Goal: Navigation & Orientation: Find specific page/section

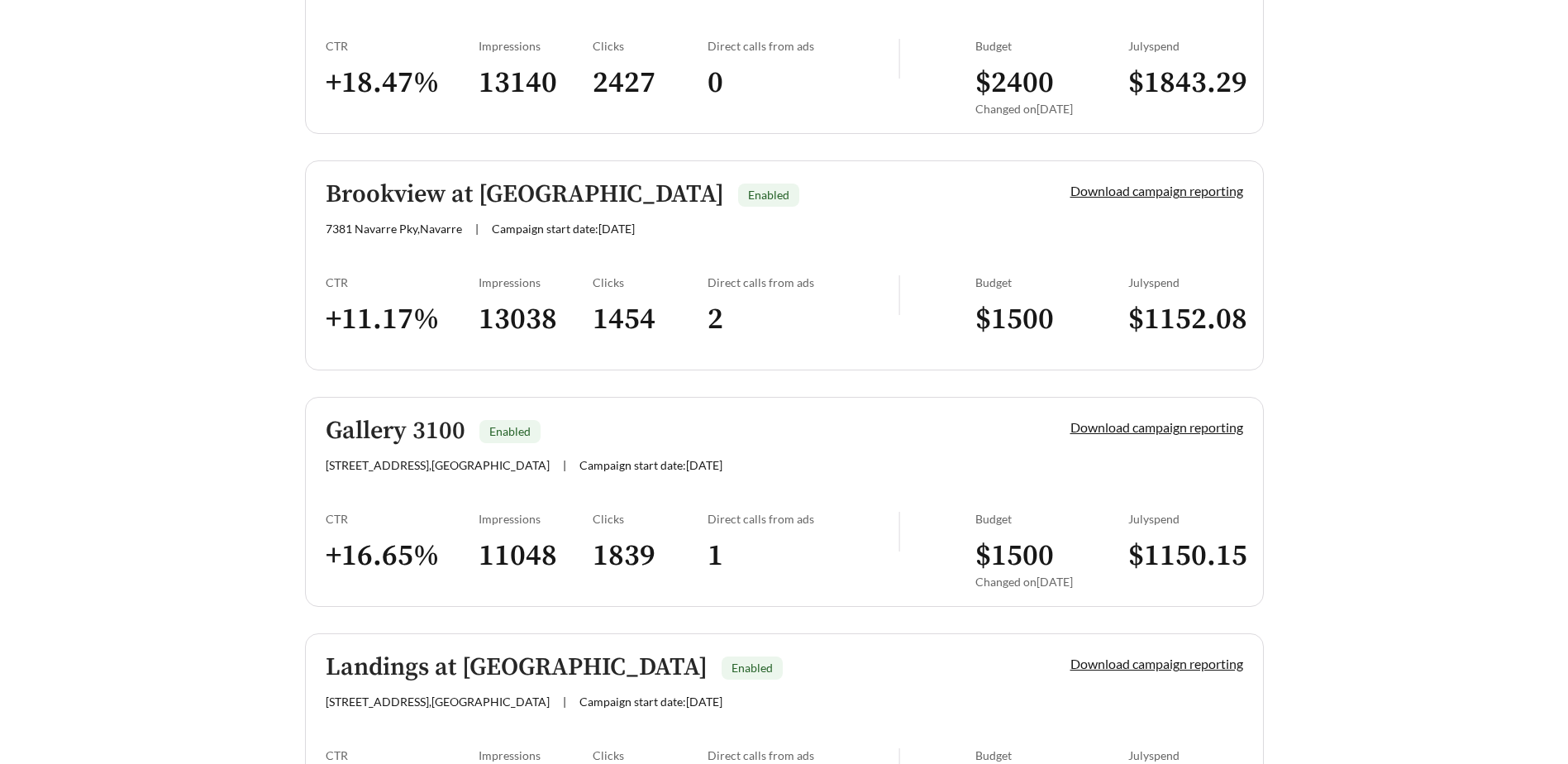
scroll to position [2577, 0]
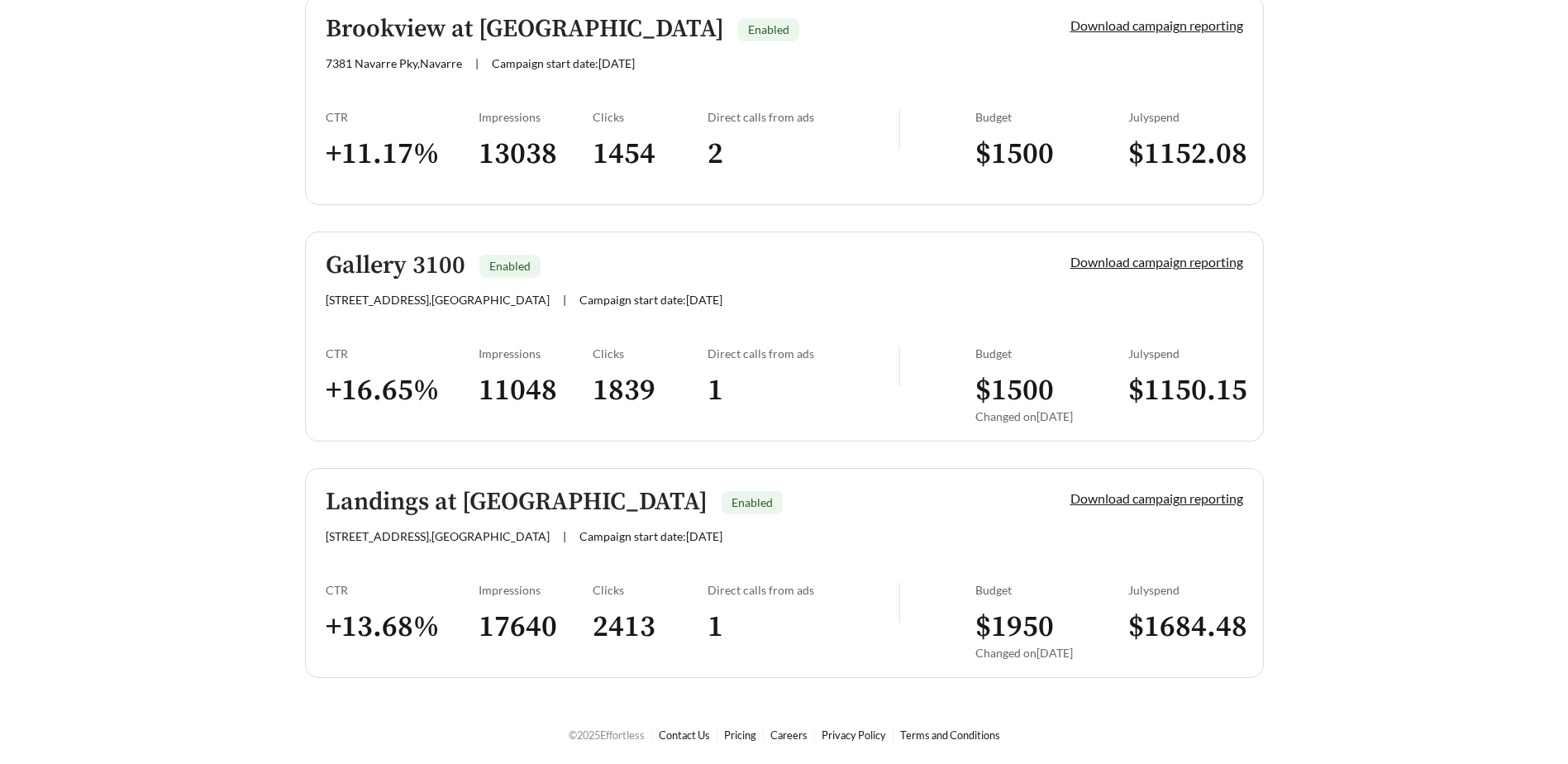
click at [459, 509] on h5 "Landings at [GEOGRAPHIC_DATA]" at bounding box center [516, 502] width 382 height 27
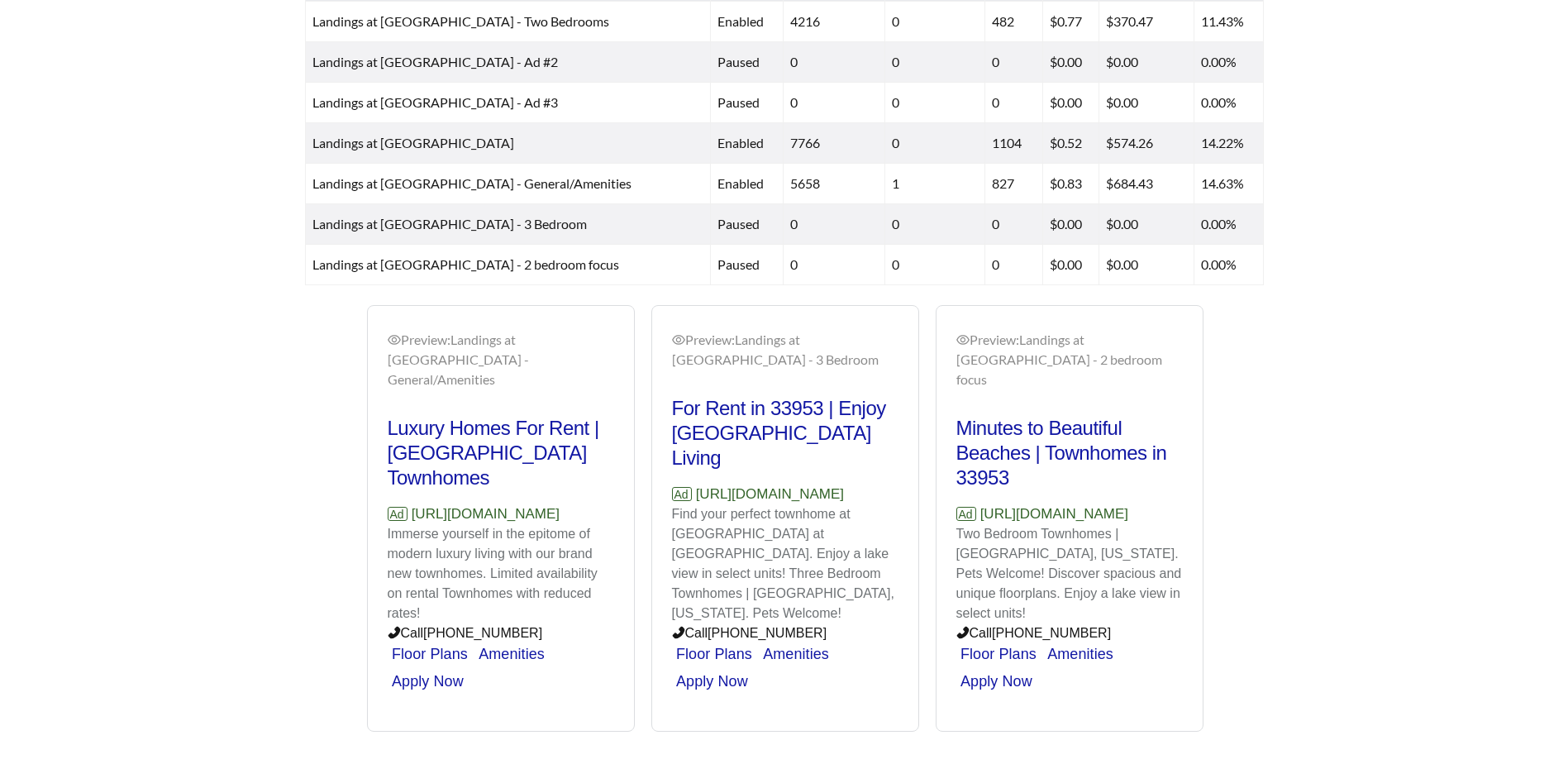
scroll to position [820, 0]
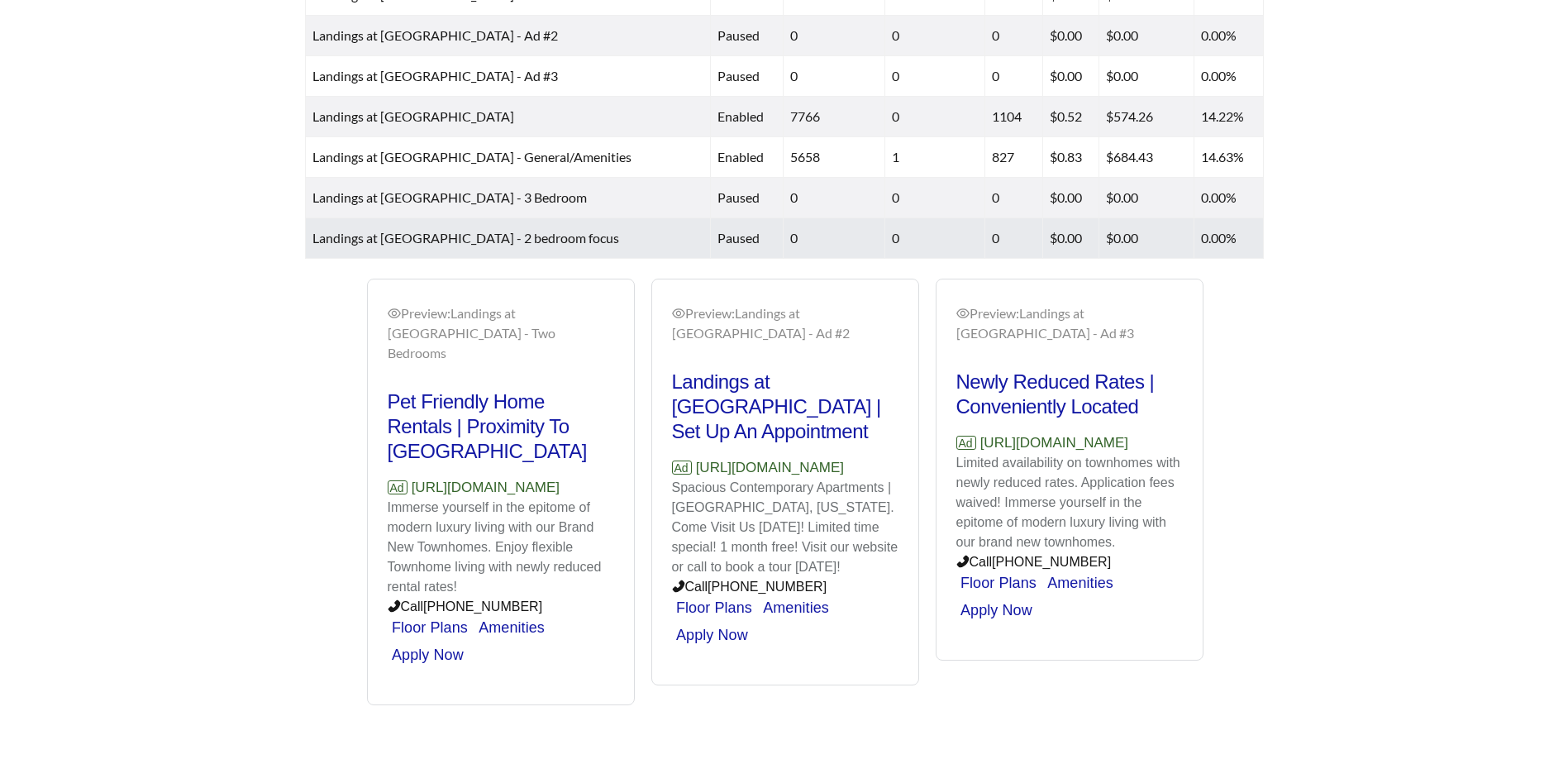
scroll to position [820, 0]
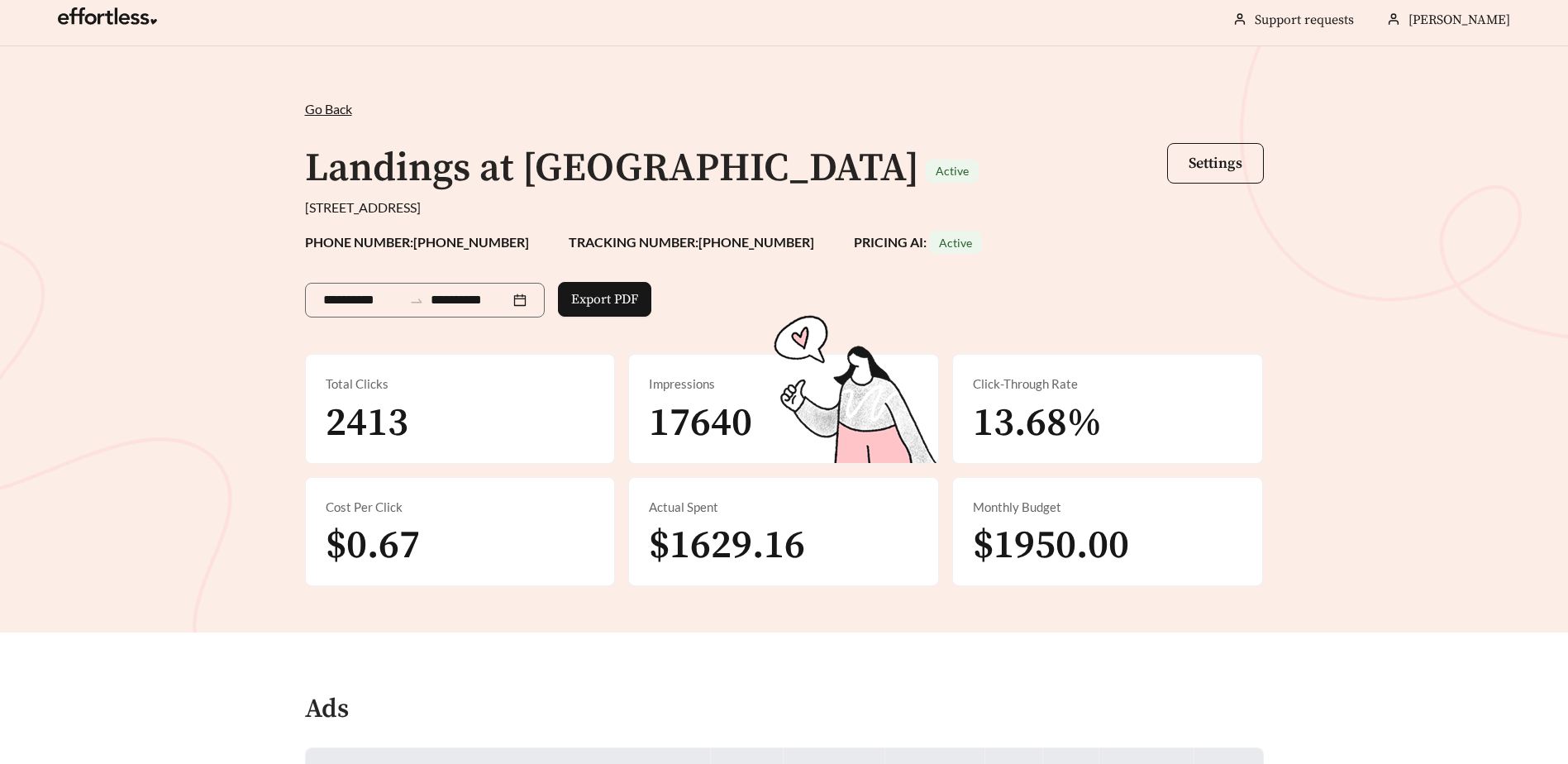
scroll to position [0, 0]
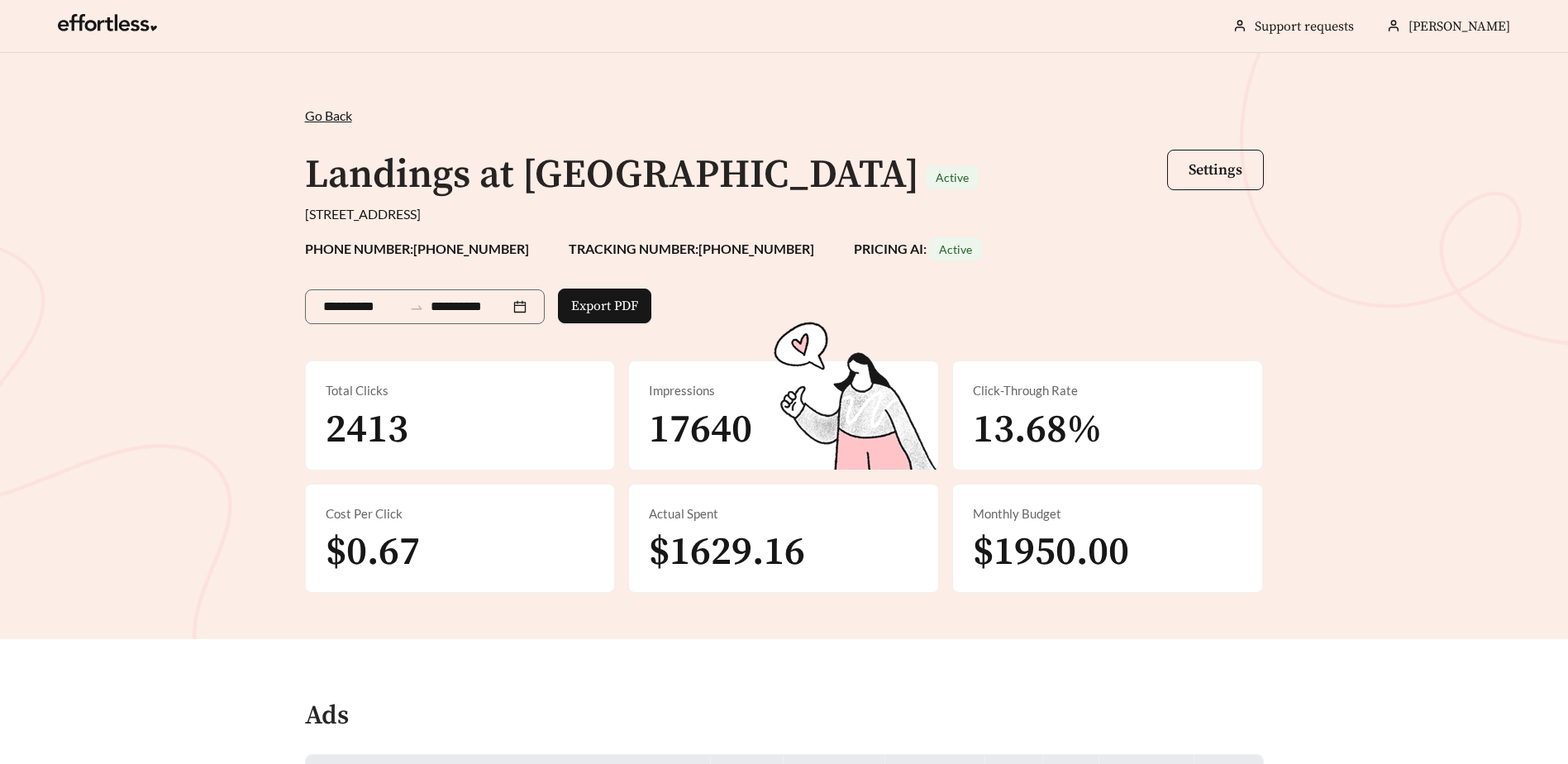
click at [309, 113] on span "Go Back" at bounding box center [328, 115] width 47 height 15
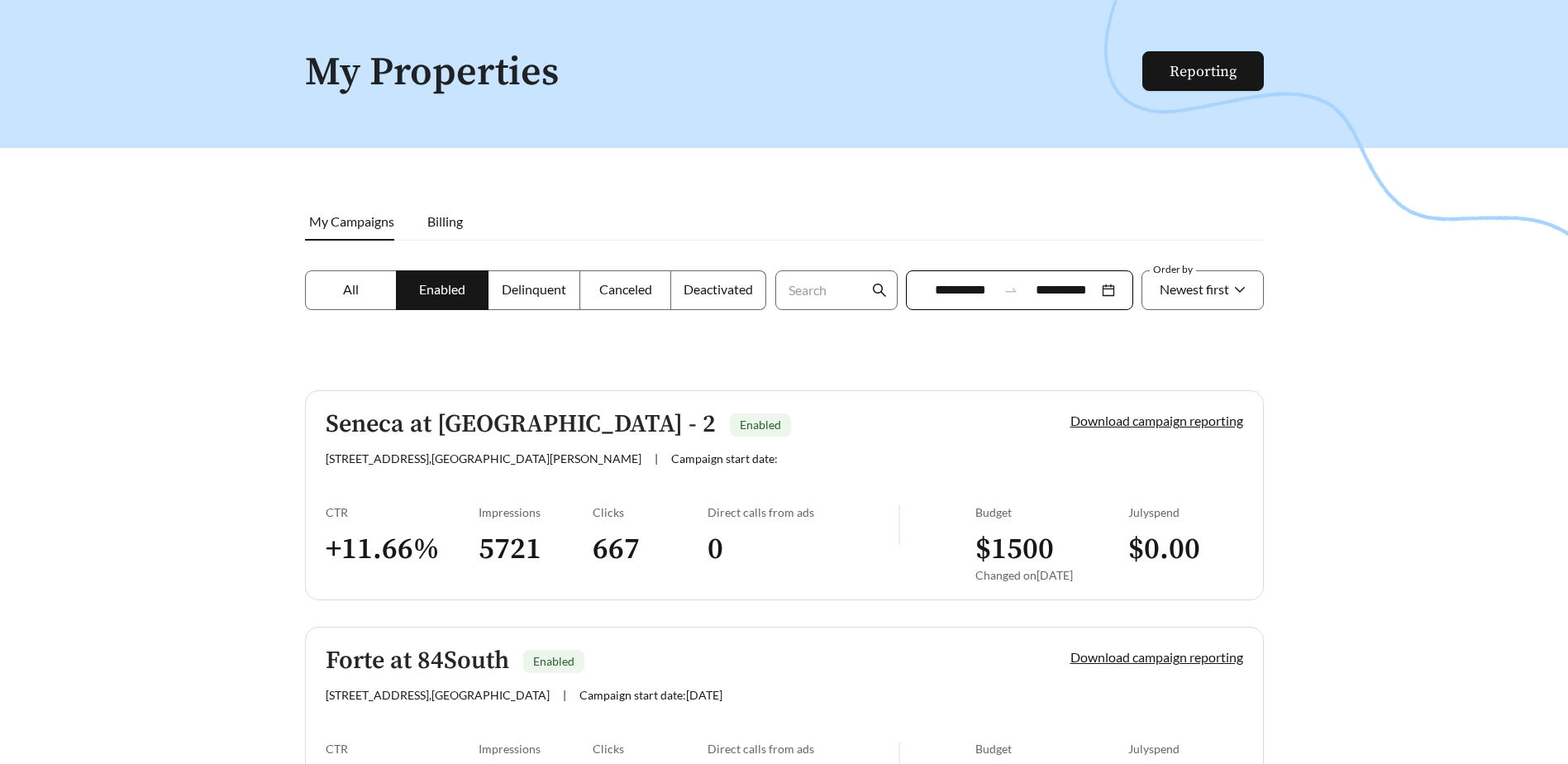
scroll to position [83, 0]
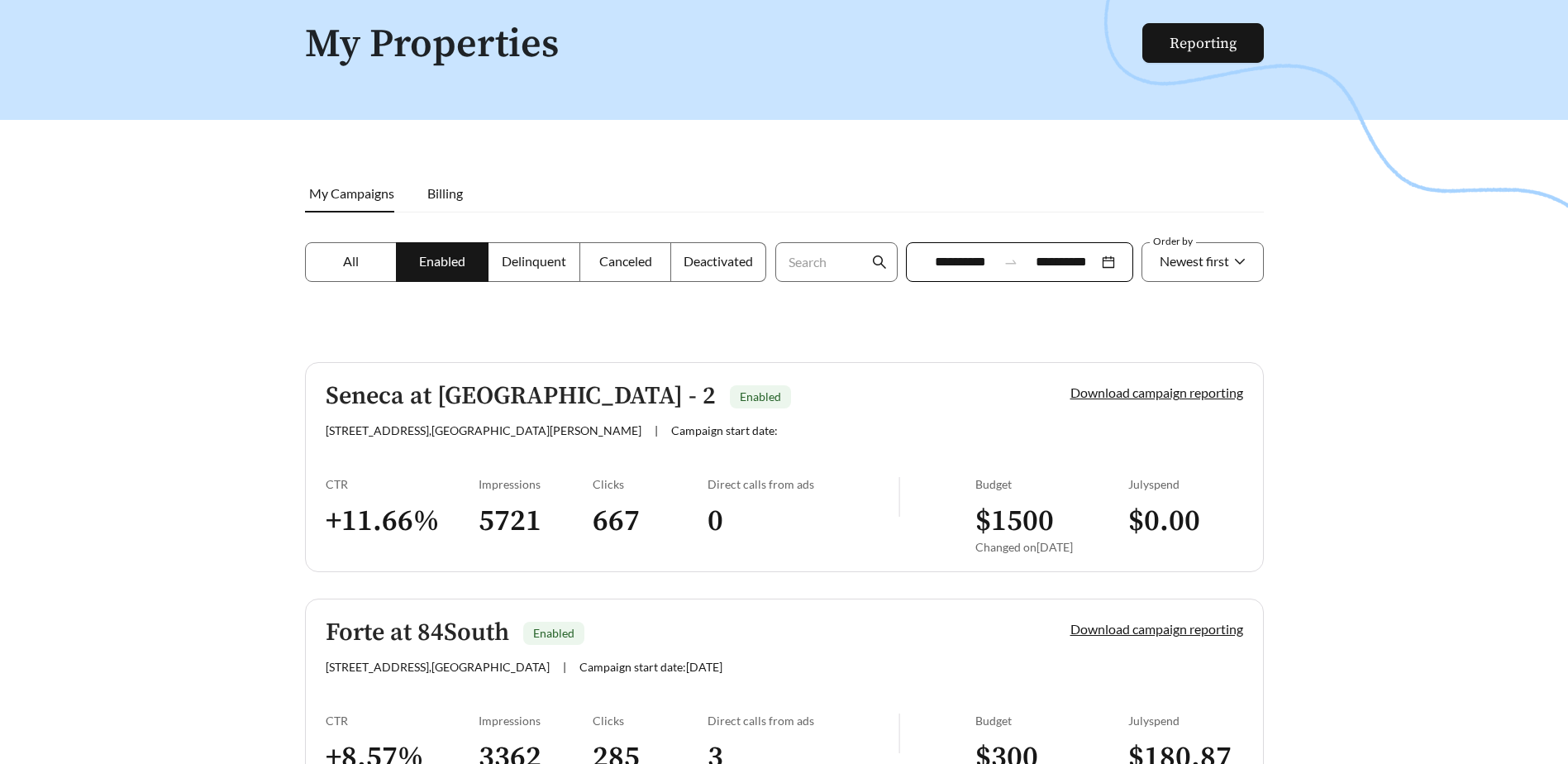
click at [458, 367] on link "Seneca at [GEOGRAPHIC_DATA] - 2 Enabled [STREET_ADDRESS][PERSON_NAME] | Campaig…" at bounding box center [785, 467] width 959 height 210
